Goal: Navigation & Orientation: Find specific page/section

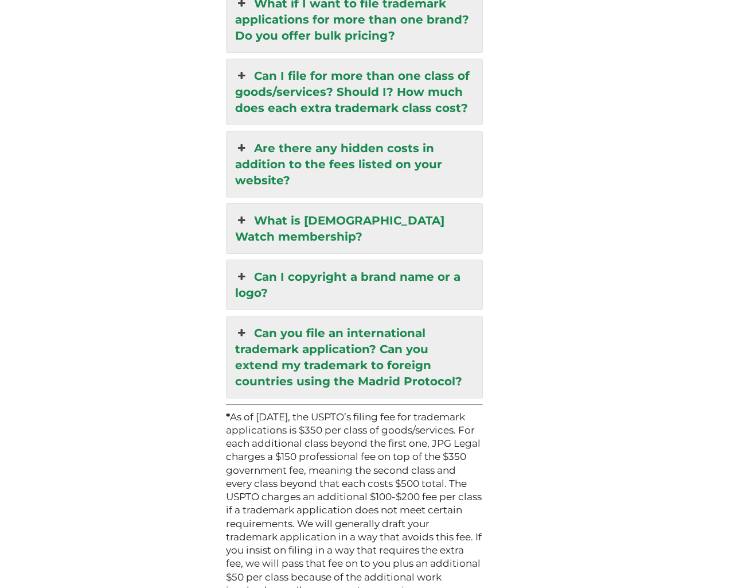
scroll to position [3324, 0]
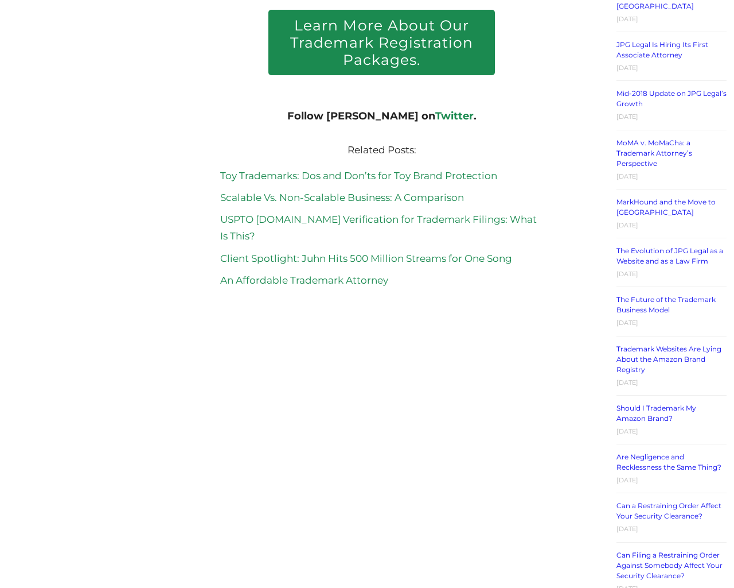
scroll to position [2106, 0]
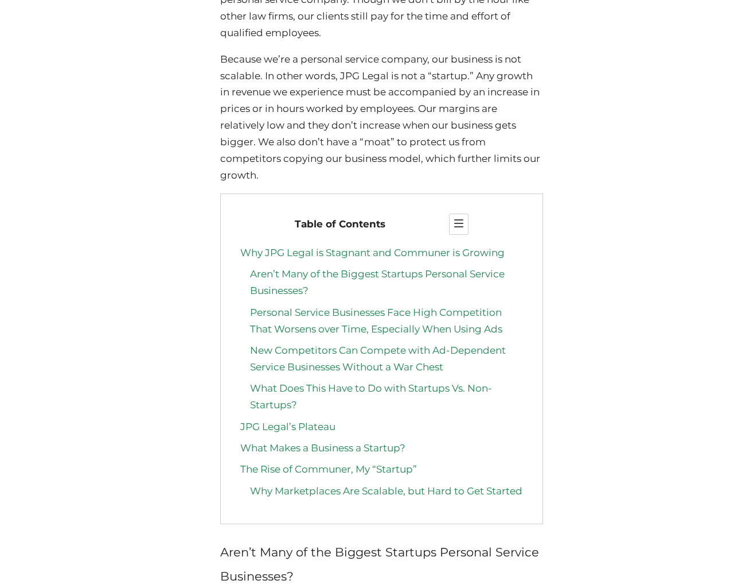
scroll to position [7393, 0]
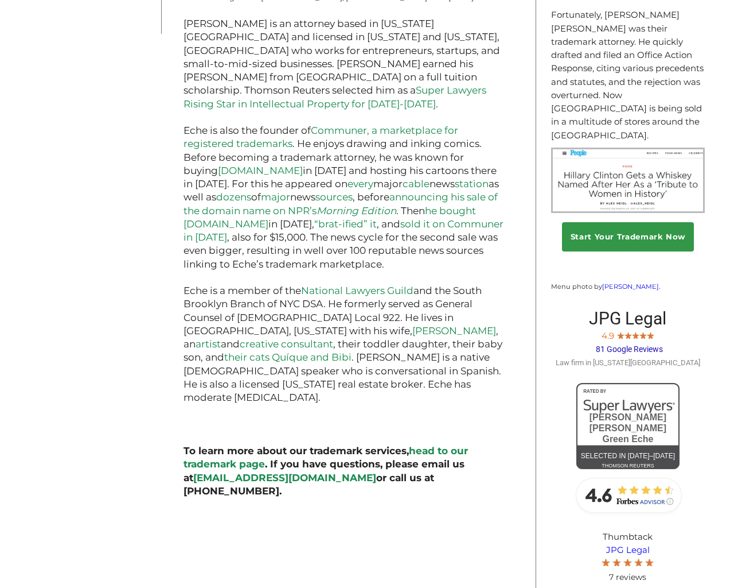
scroll to position [1027, 0]
